Goal: Download file/media

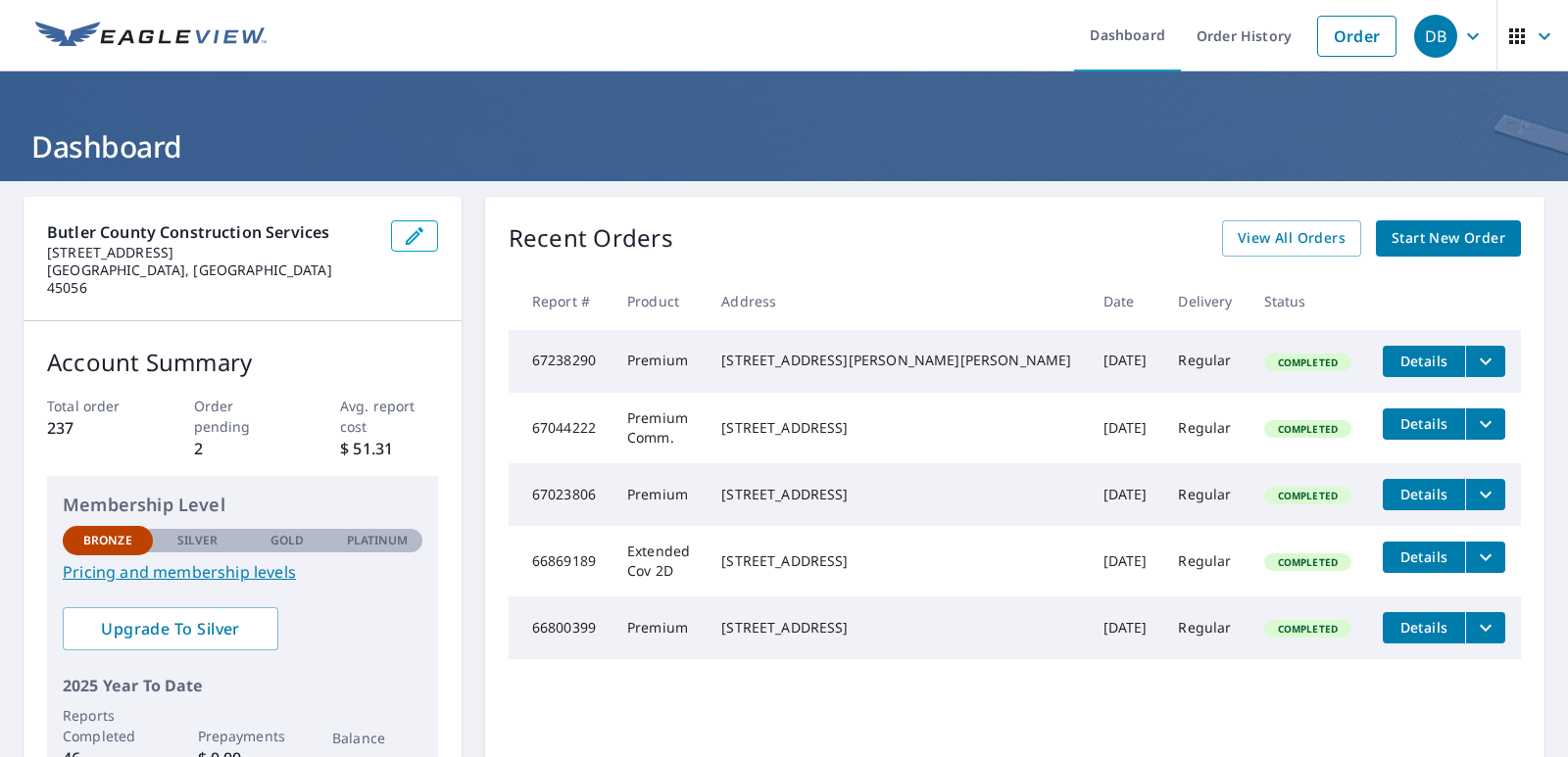
scroll to position [196, 0]
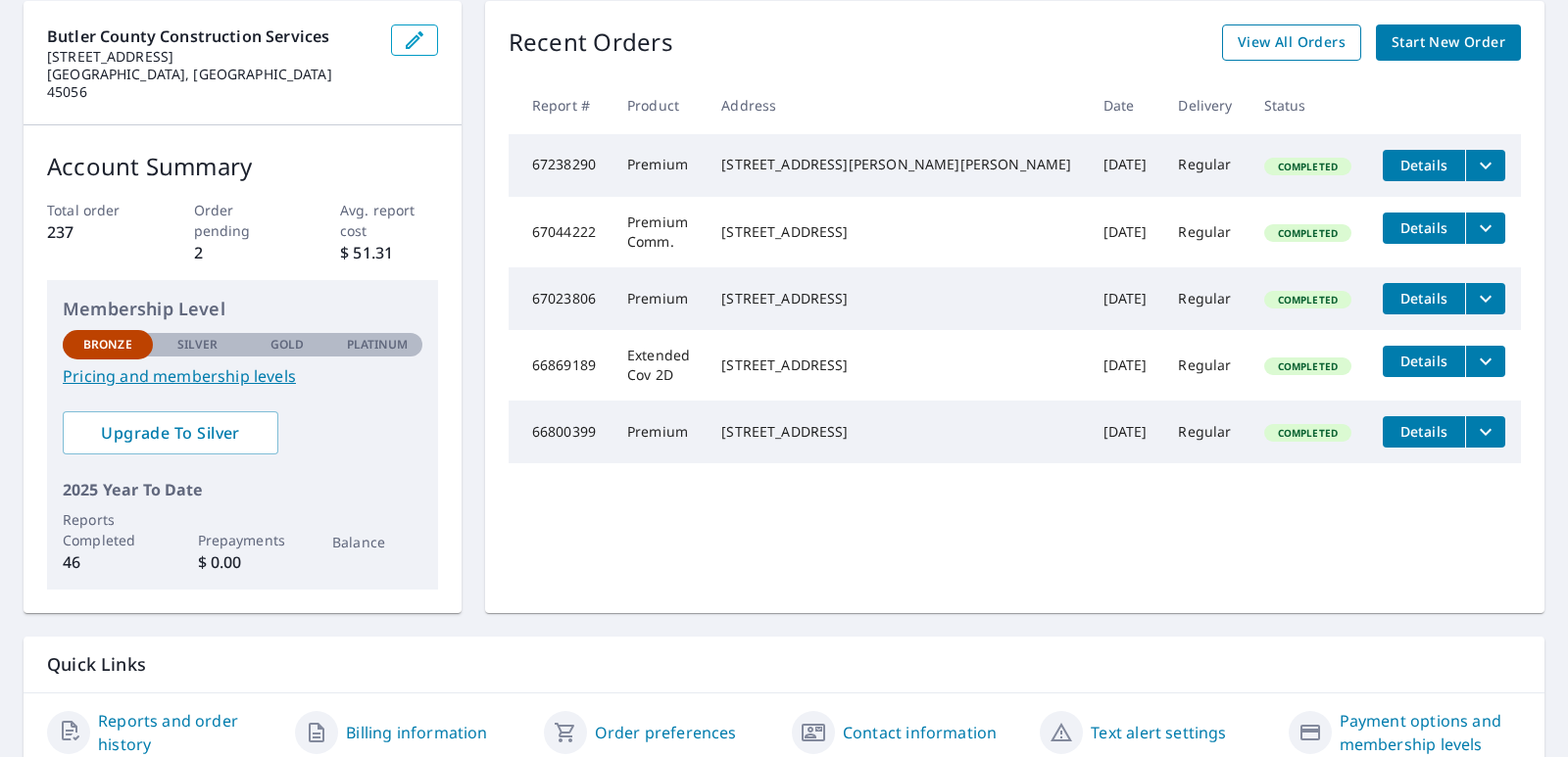
click at [1307, 50] on span "View All Orders" at bounding box center [1292, 42] width 108 height 25
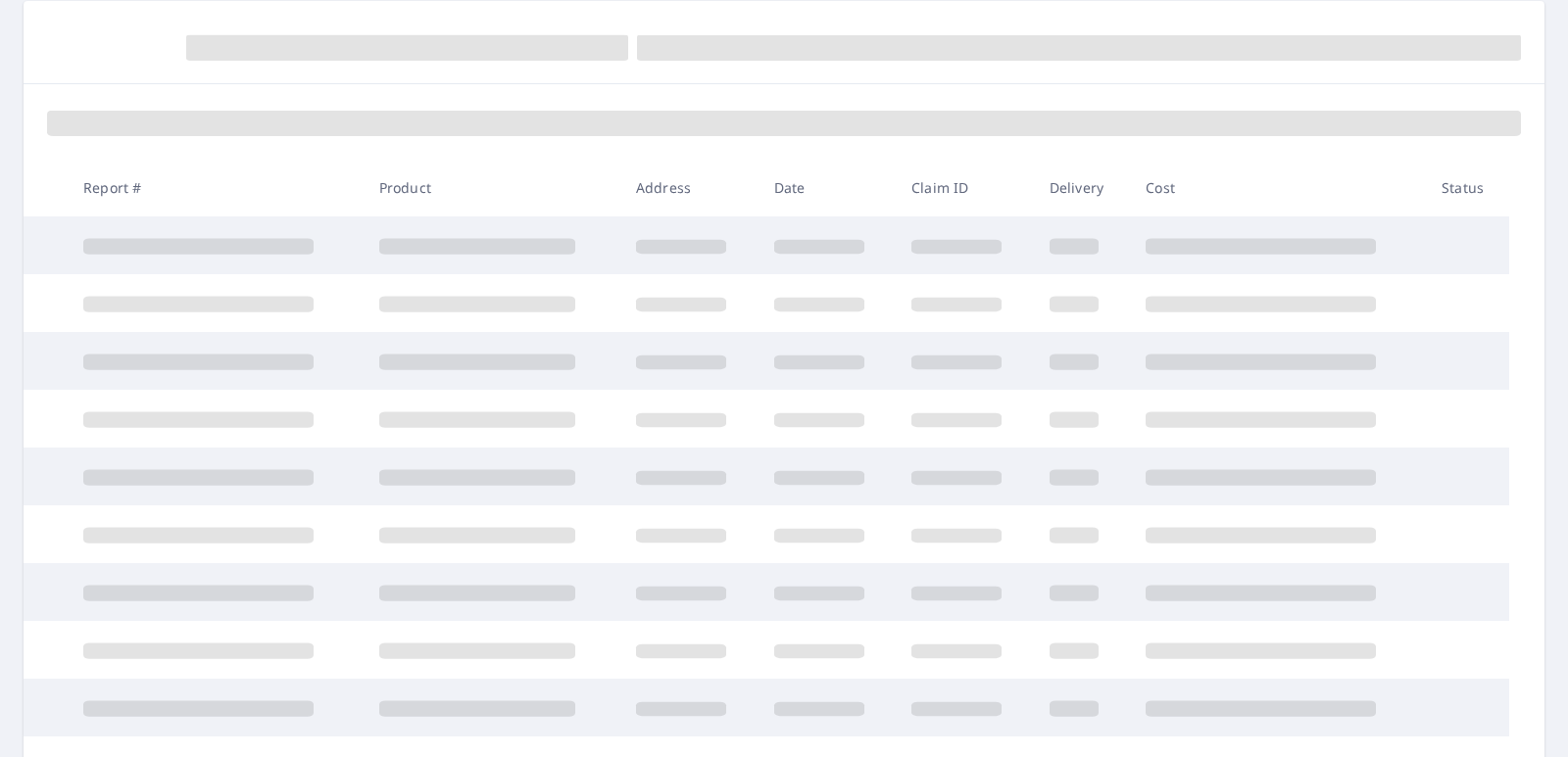
scroll to position [196, 0]
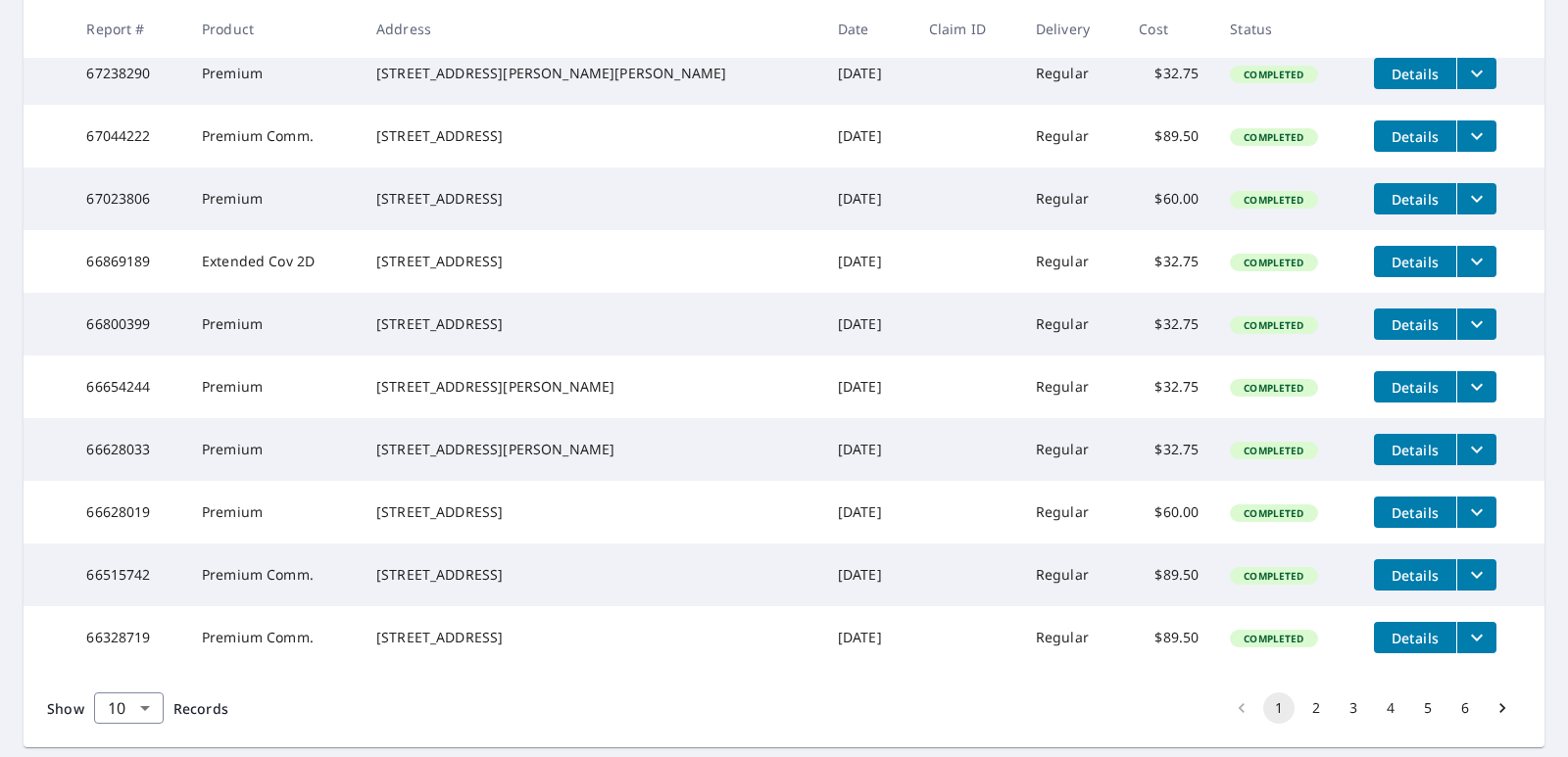
scroll to position [526, 0]
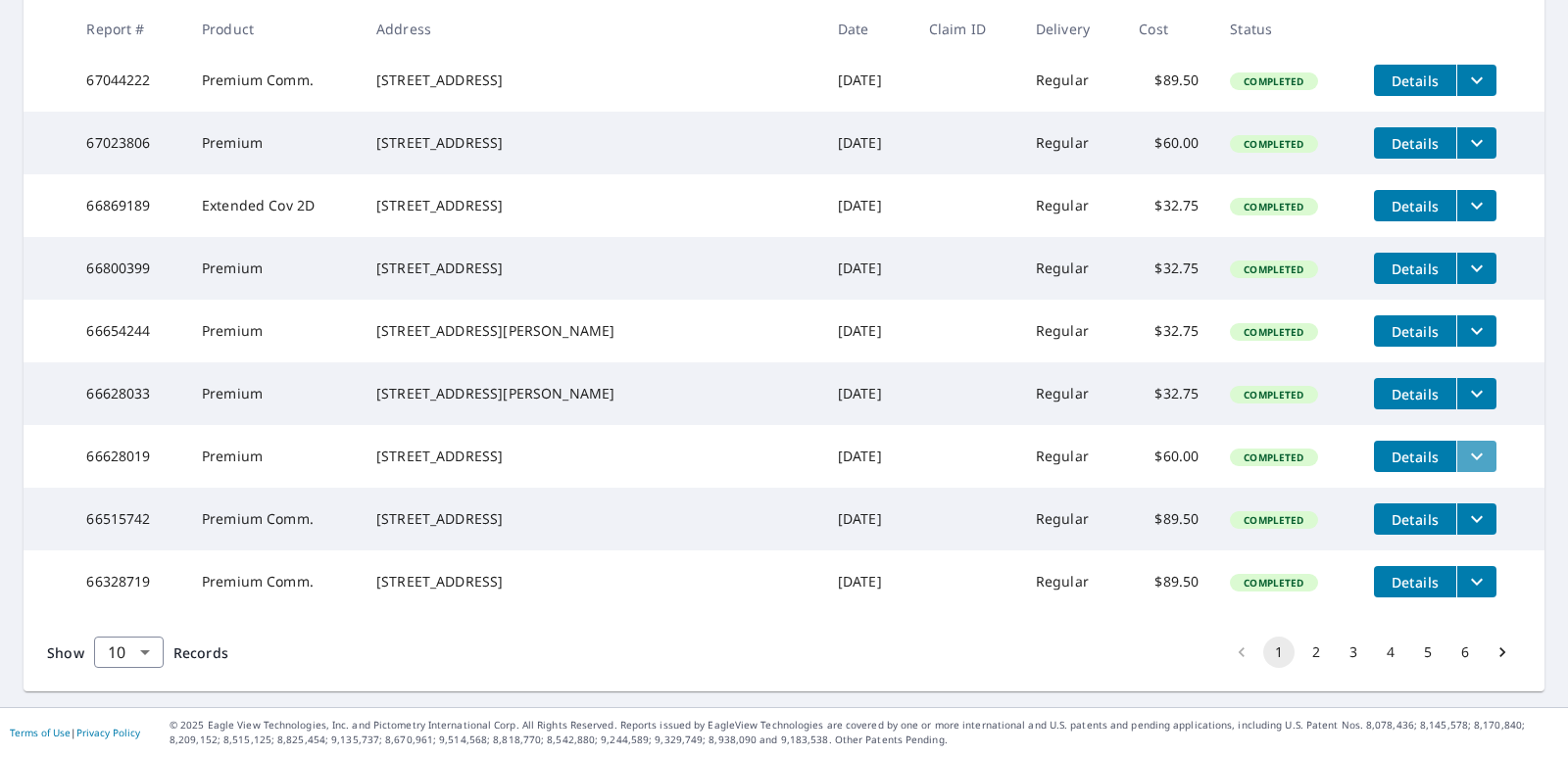
click at [1465, 444] on icon "filesDropdownBtn-66628019" at bounding box center [1477, 456] width 24 height 24
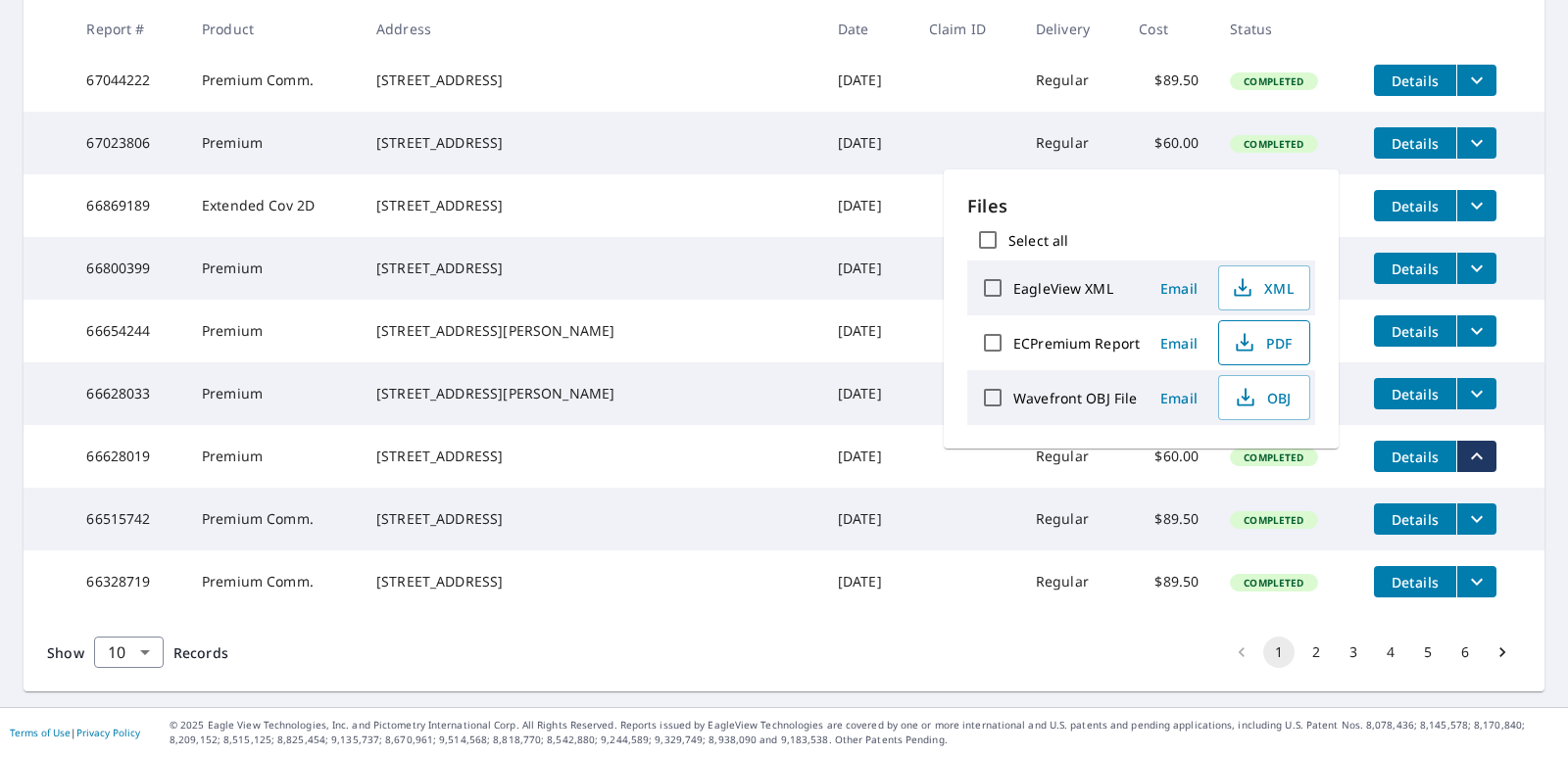
click at [1266, 355] on button "PDF" at bounding box center [1264, 343] width 92 height 45
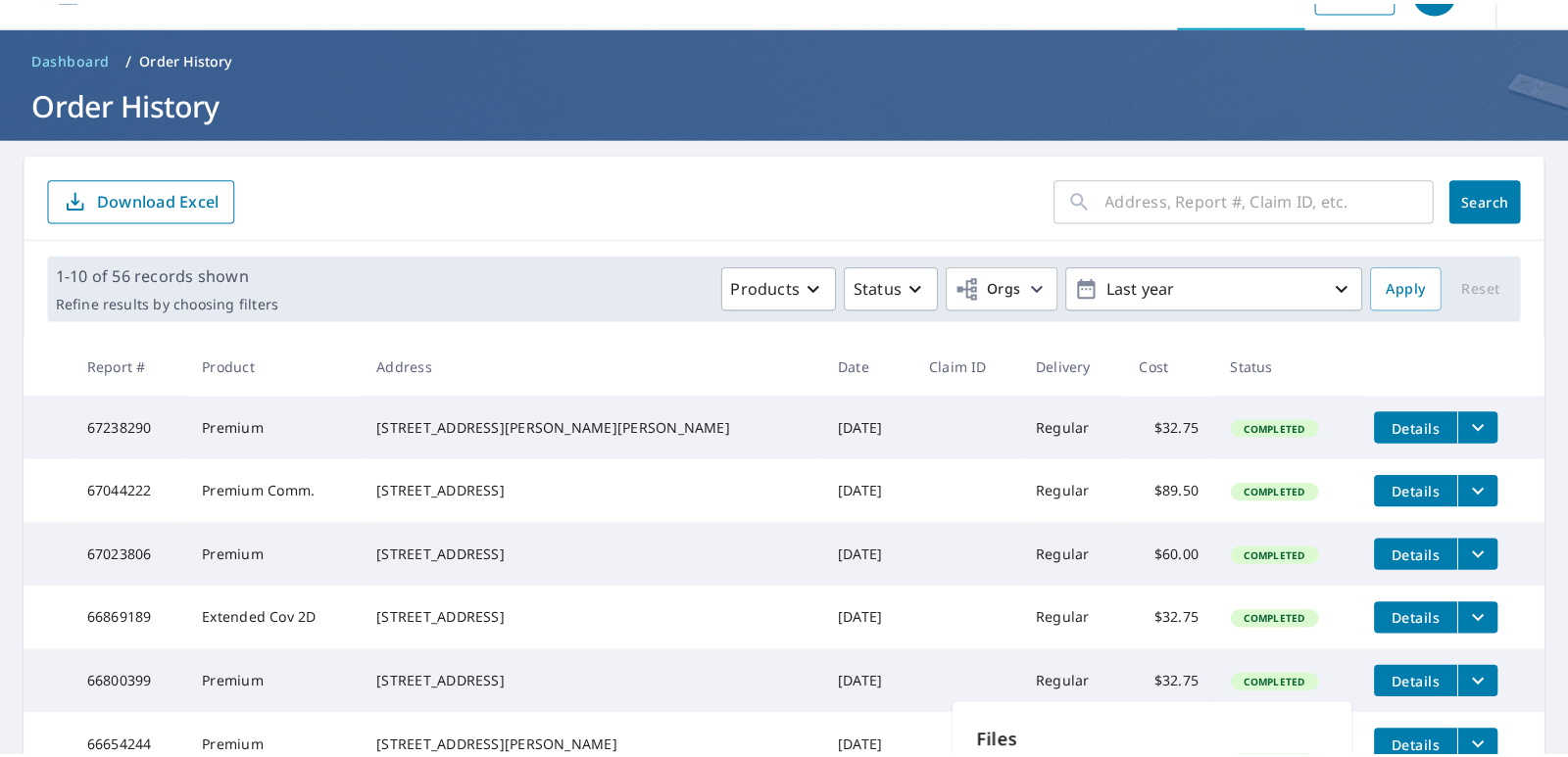
scroll to position [0, 0]
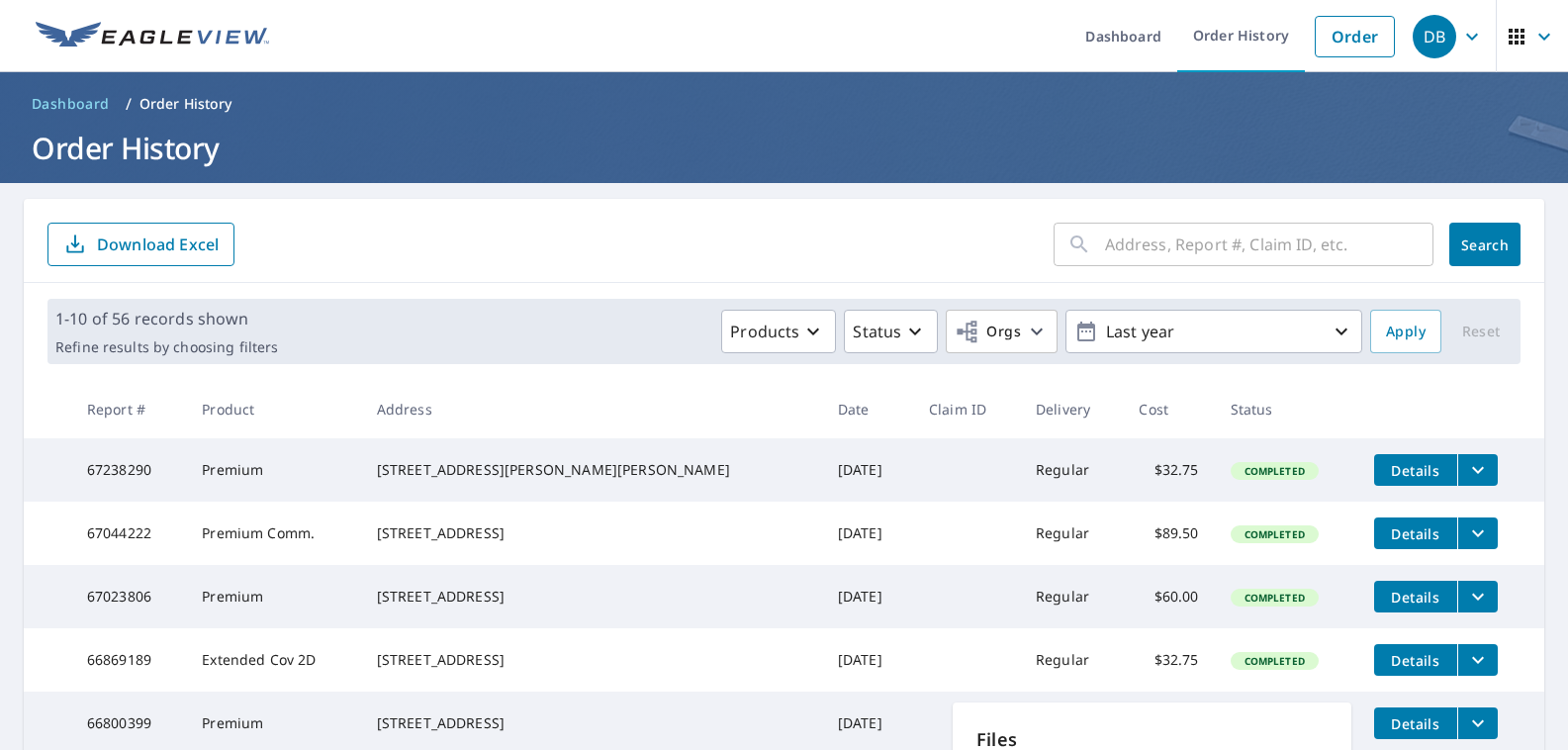
click at [1145, 240] on input "text" at bounding box center [1269, 244] width 329 height 56
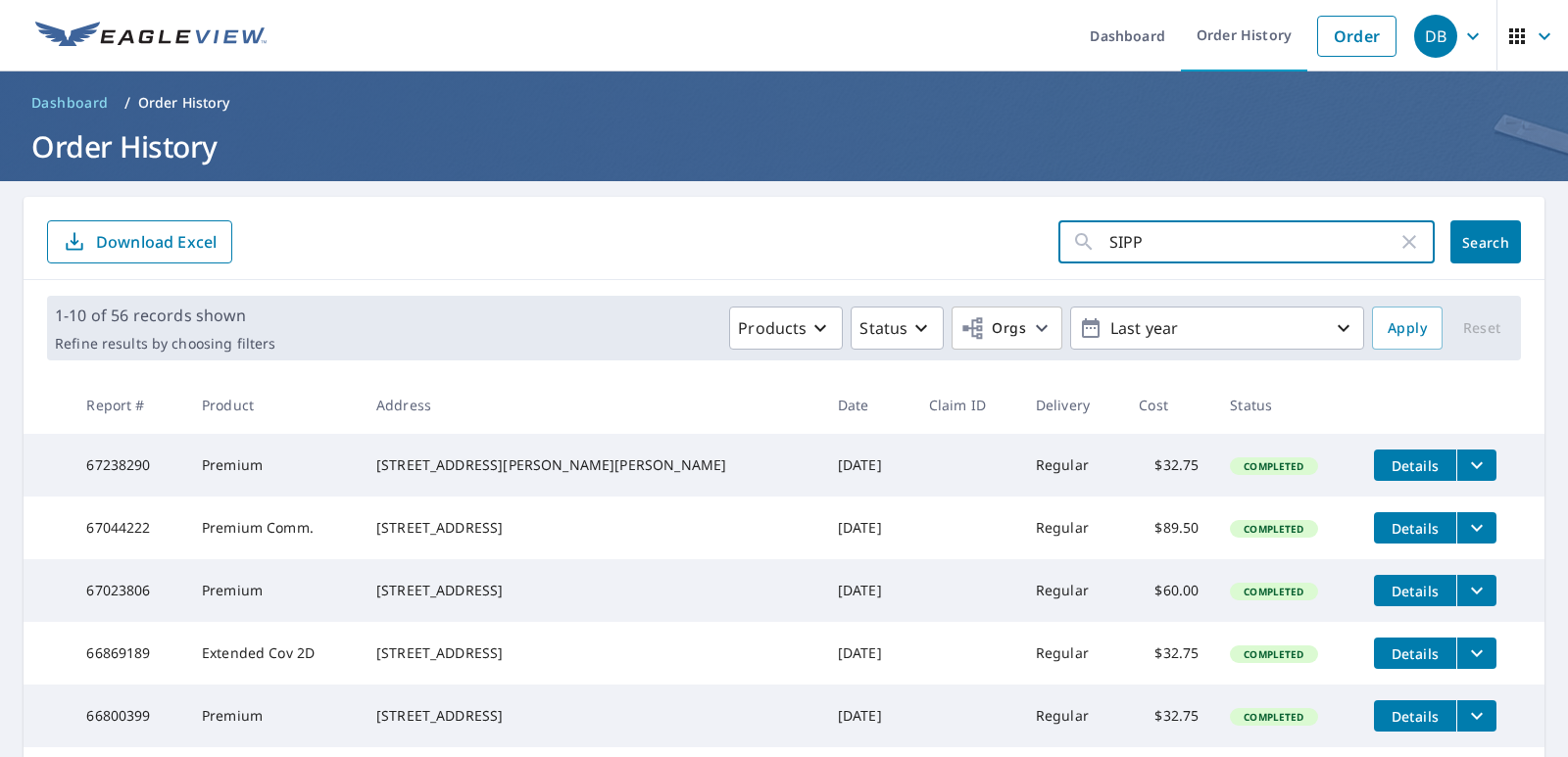
type input "SIPPS"
click at [1466, 242] on span "Search" at bounding box center [1485, 242] width 39 height 19
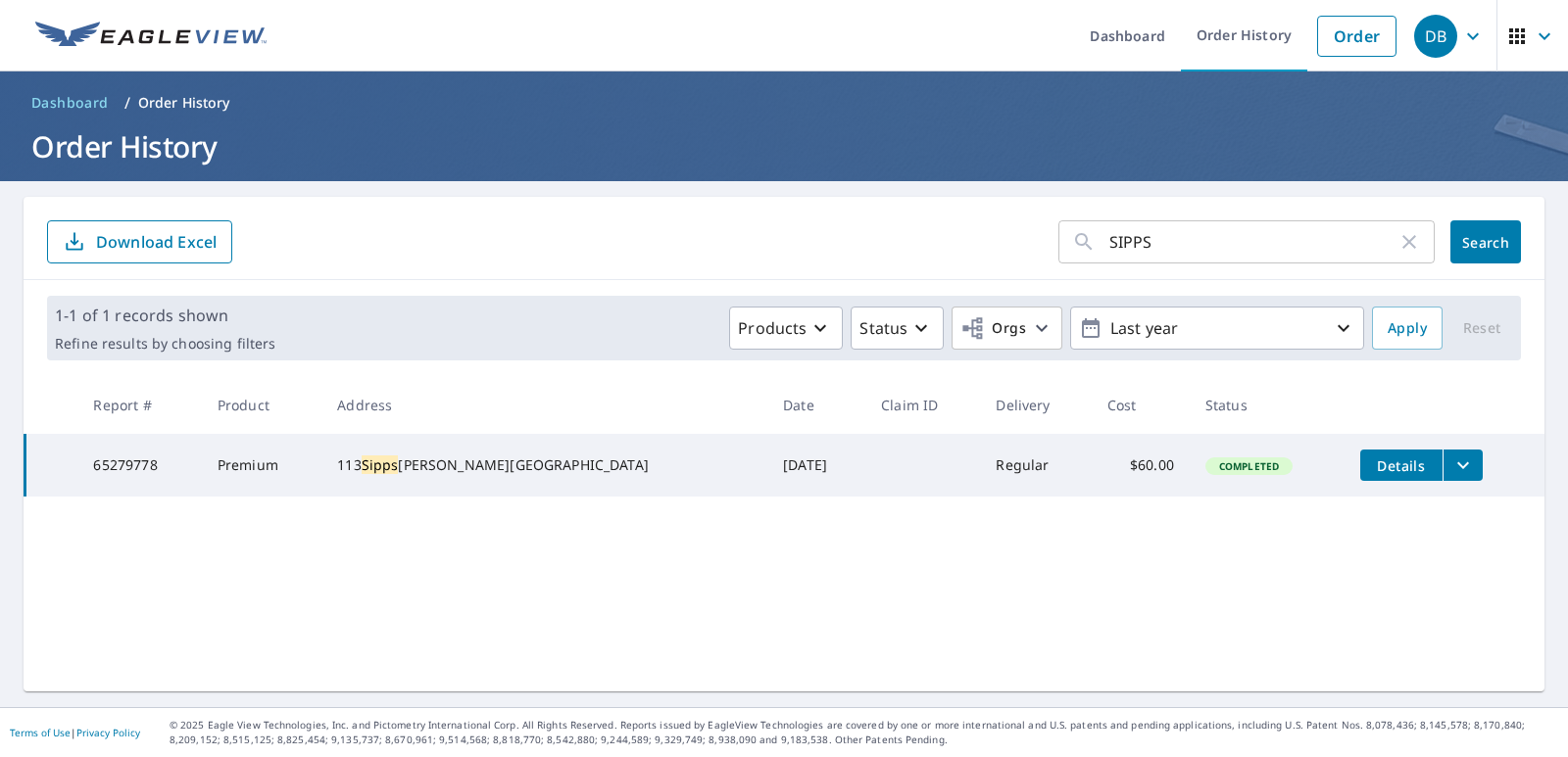
click at [1457, 464] on icon "filesDropdownBtn-65279778" at bounding box center [1463, 465] width 12 height 7
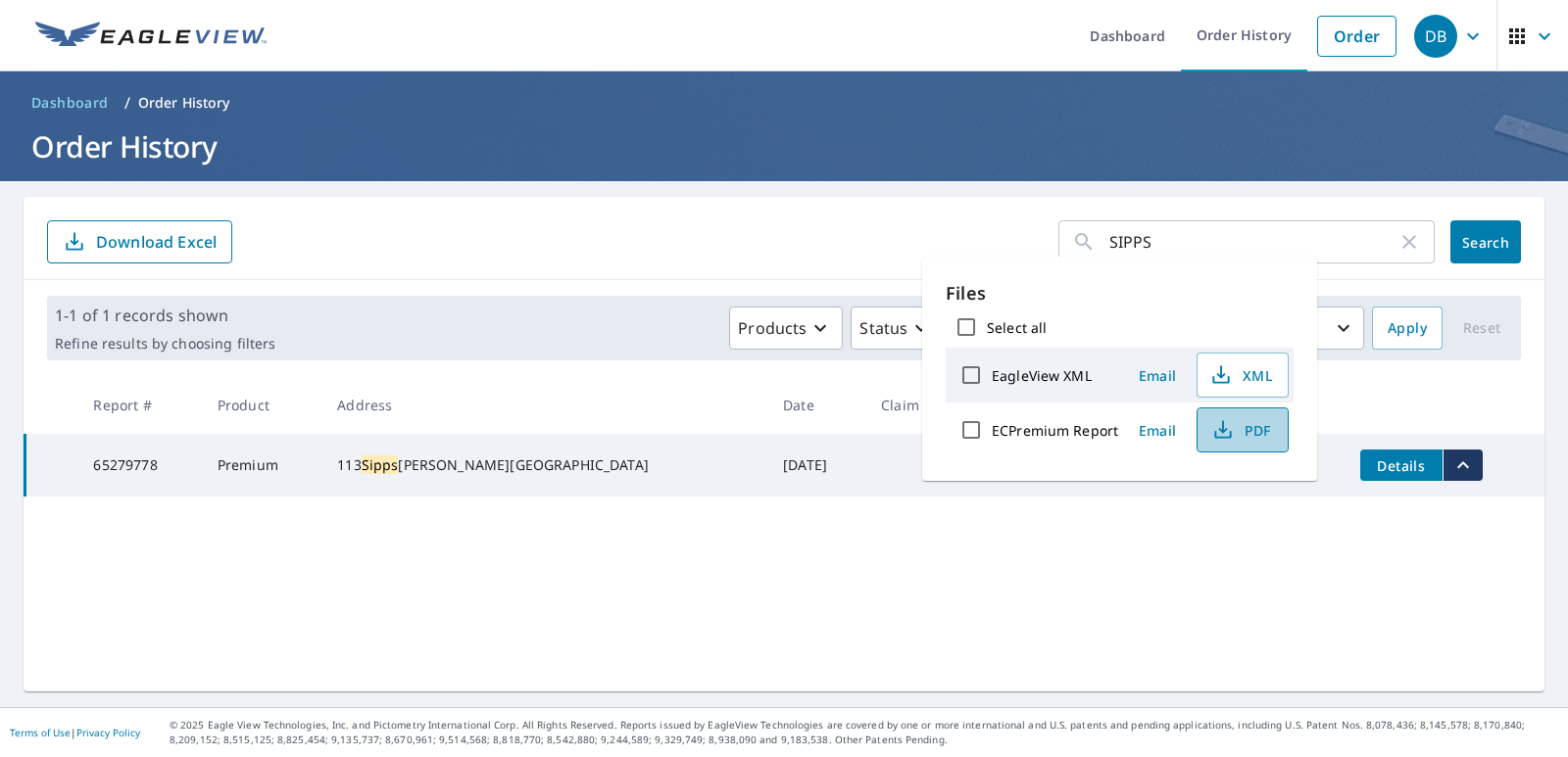
click at [1266, 437] on span "PDF" at bounding box center [1240, 430] width 63 height 24
